Goal: Information Seeking & Learning: Learn about a topic

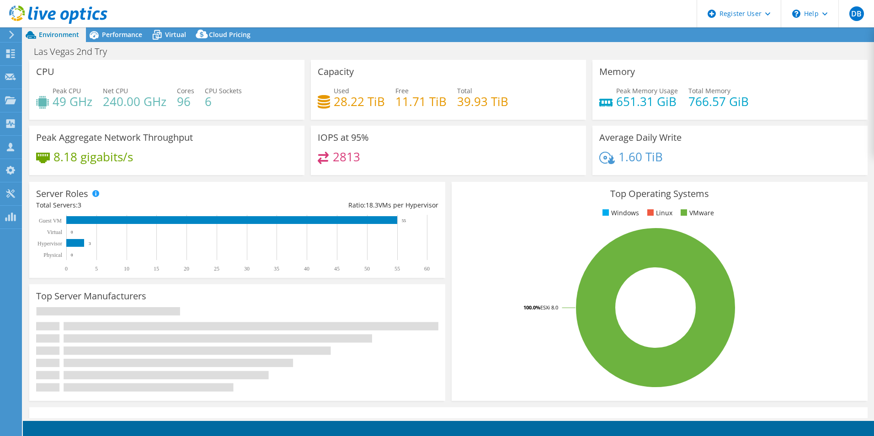
select select "USD"
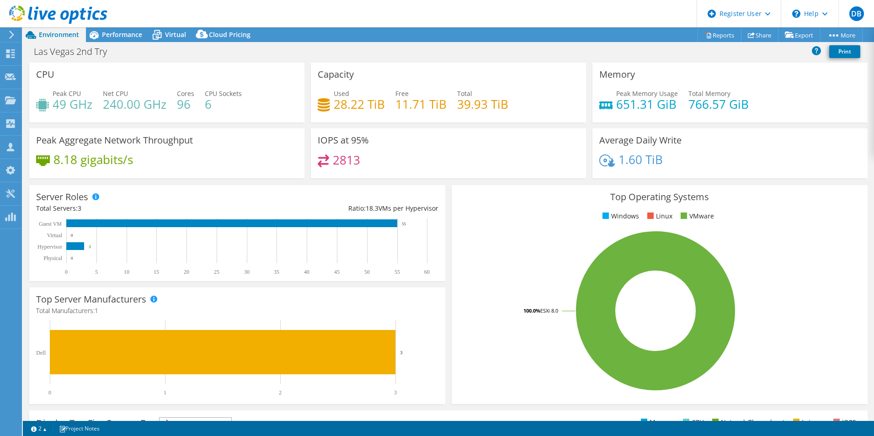
click at [13, 20] on icon at bounding box center [58, 14] width 98 height 19
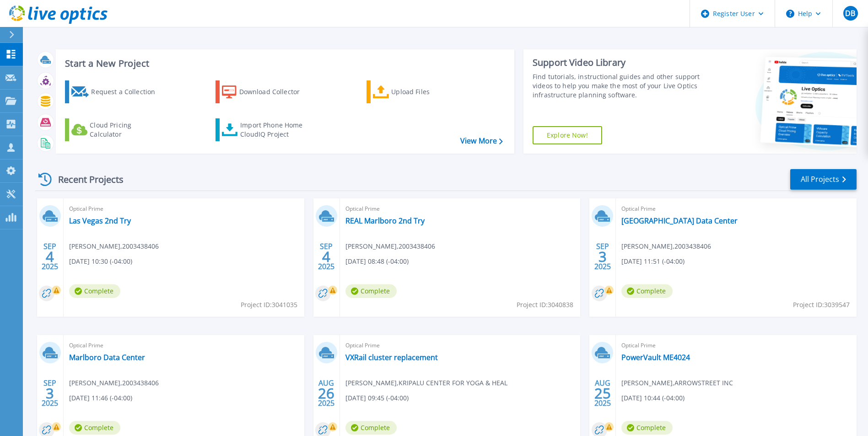
click at [4, 37] on button at bounding box center [11, 35] width 23 height 16
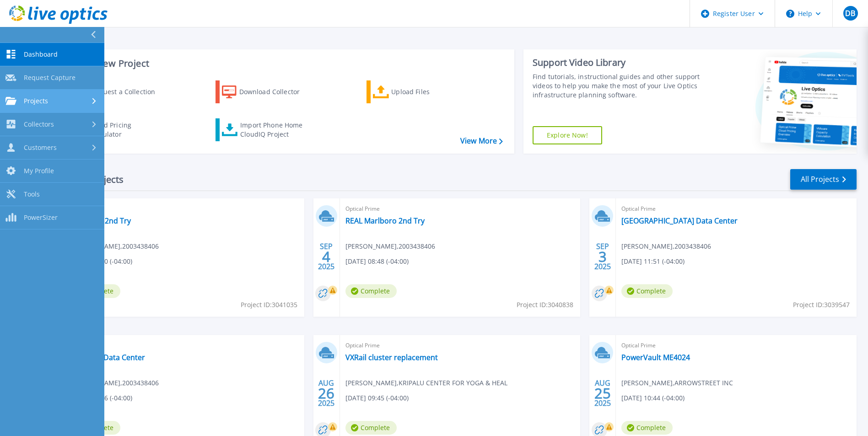
click at [97, 102] on div at bounding box center [95, 100] width 8 height 7
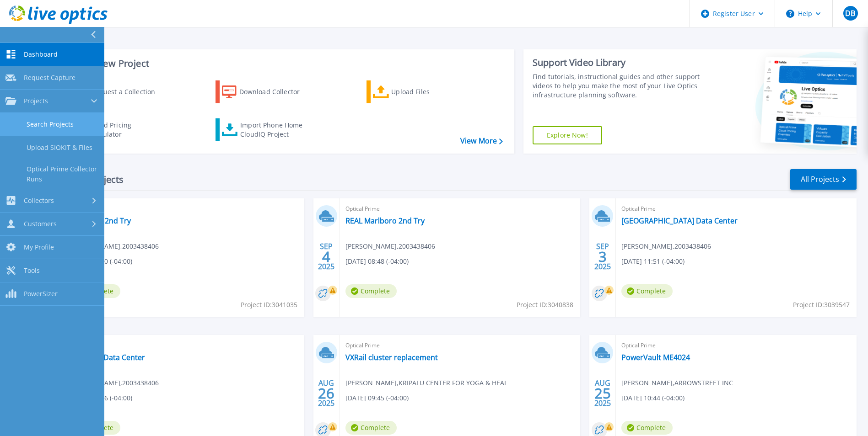
drag, startPoint x: 97, startPoint y: 102, endPoint x: 35, endPoint y: 126, distance: 66.0
click at [35, 126] on link "Search Projects" at bounding box center [52, 124] width 104 height 23
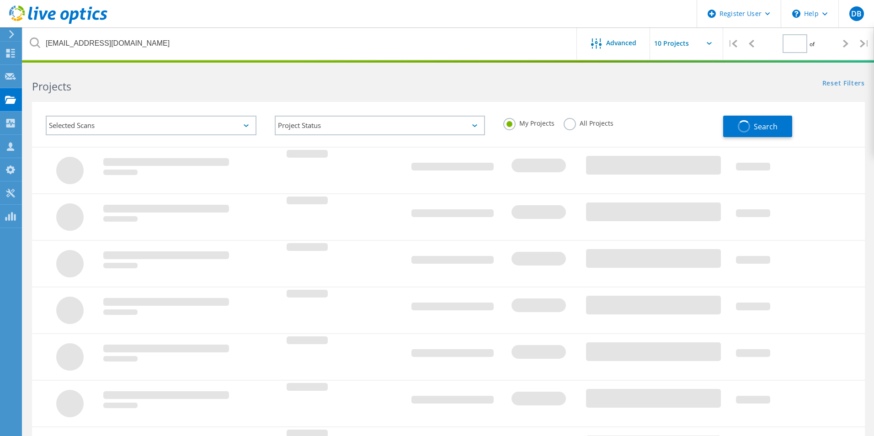
type input "1"
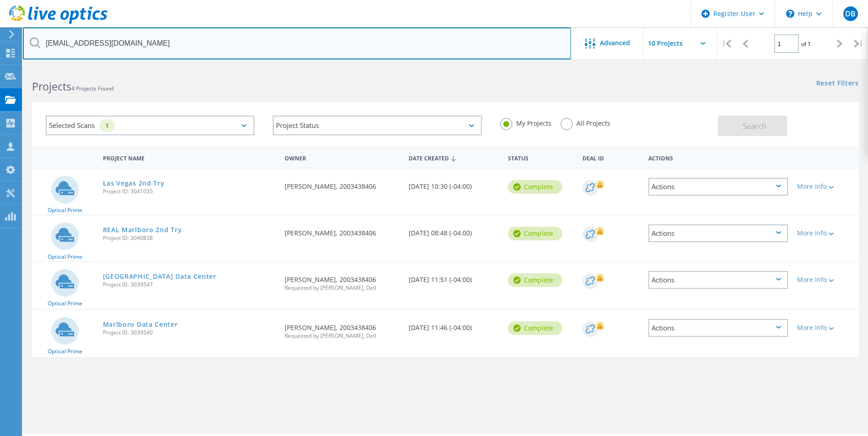
click at [124, 52] on input "[EMAIL_ADDRESS][DOMAIN_NAME]" at bounding box center [297, 43] width 548 height 32
click at [124, 52] on input "dmichaelis@hardwarespecialty.com" at bounding box center [297, 43] width 548 height 32
paste input "kouellette@clintonsavings"
type input "[EMAIL_ADDRESS][DOMAIN_NAME]"
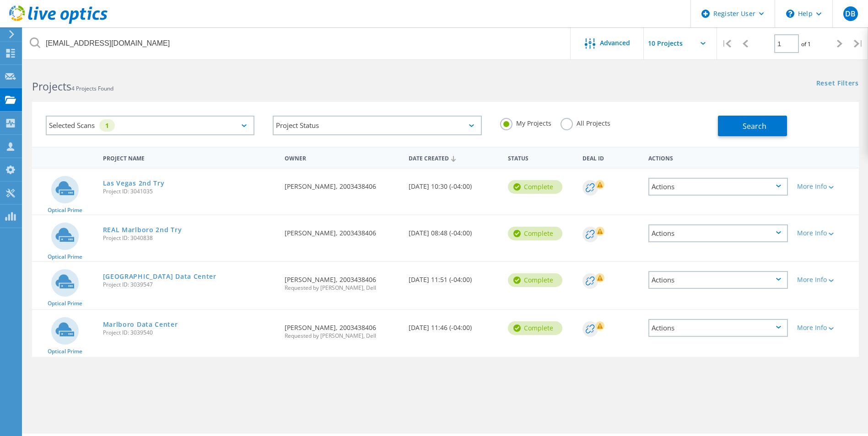
click at [316, 87] on h2 "Projects 4 Projects Found" at bounding box center [234, 86] width 404 height 15
click at [568, 126] on label "All Projects" at bounding box center [585, 122] width 50 height 9
click at [0, 0] on input "All Projects" at bounding box center [0, 0] width 0 height 0
click at [739, 126] on button "Search" at bounding box center [752, 126] width 69 height 21
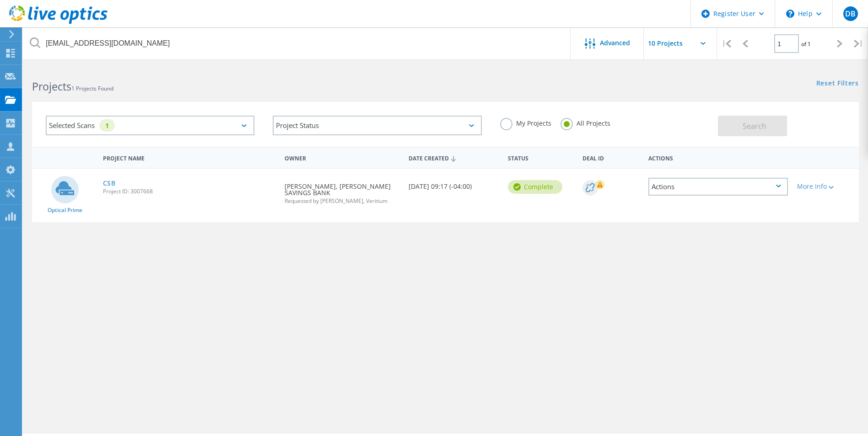
click at [403, 332] on div "Project Name Owner Date Created Status Deal Id Actions Optical Prime CSB Projec…" at bounding box center [445, 266] width 826 height 238
click at [108, 184] on link "CSB" at bounding box center [109, 183] width 13 height 6
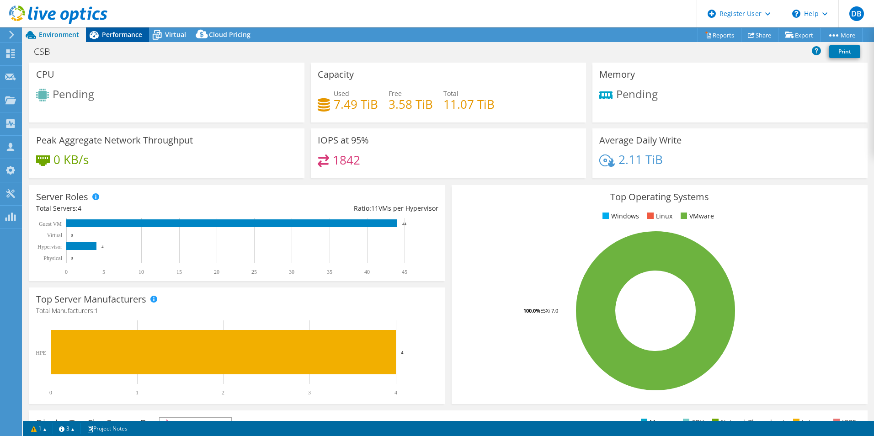
click at [118, 43] on div "CSB Print" at bounding box center [449, 51] width 852 height 17
click at [118, 40] on div "Performance" at bounding box center [117, 34] width 63 height 15
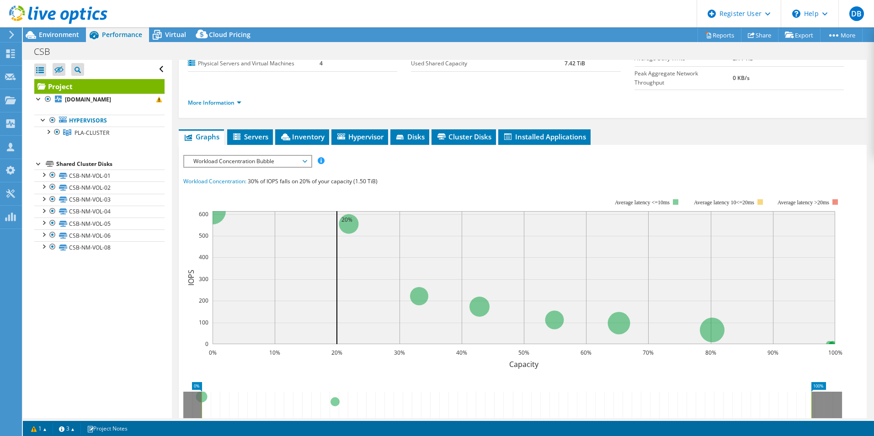
scroll to position [183, 0]
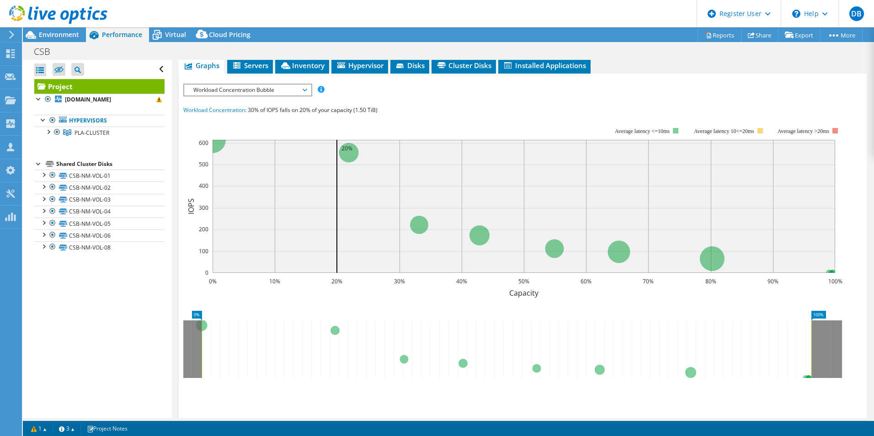
click at [286, 85] on span "Workload Concentration Bubble" at bounding box center [248, 90] width 118 height 11
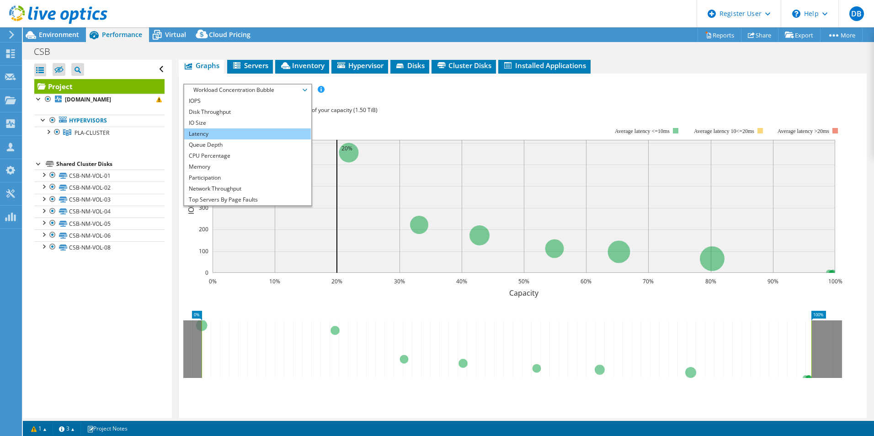
click at [223, 129] on li "Latency" at bounding box center [247, 134] width 127 height 11
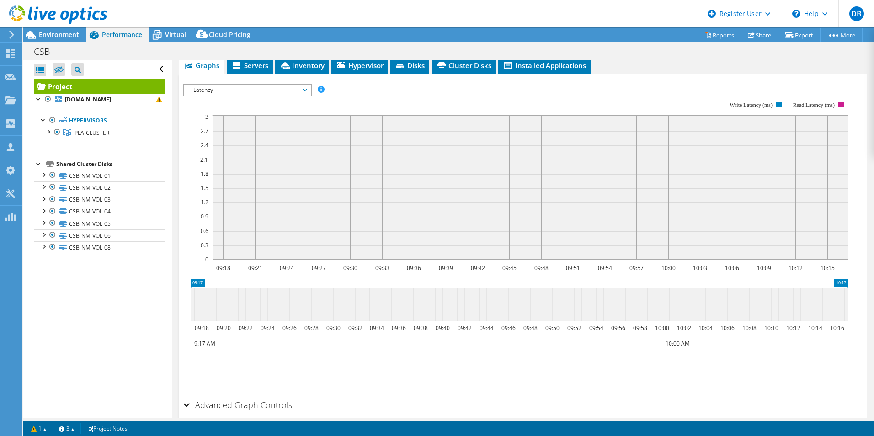
click at [285, 85] on span "Latency" at bounding box center [248, 90] width 118 height 11
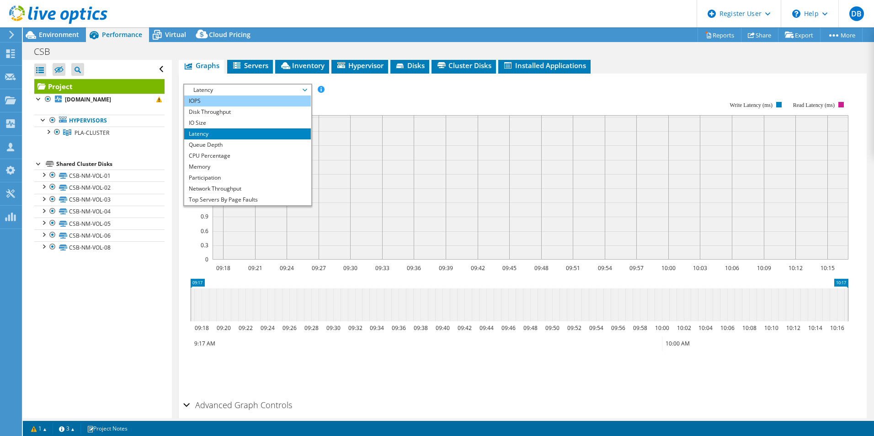
click at [224, 96] on li "IOPS" at bounding box center [247, 101] width 127 height 11
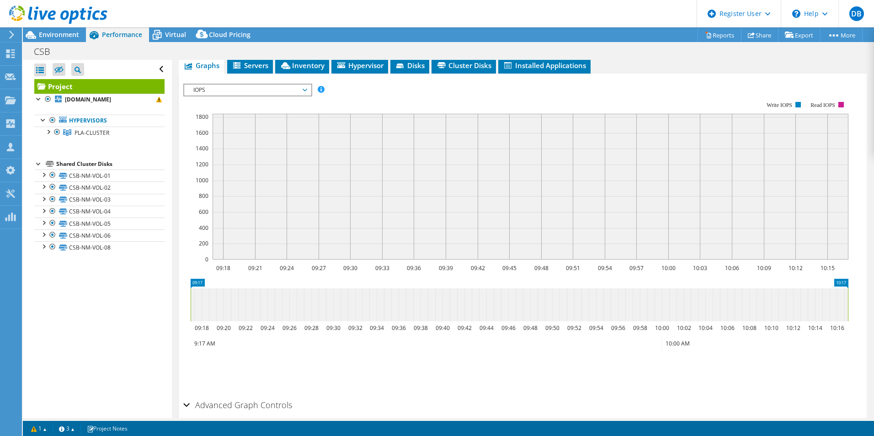
scroll to position [0, 0]
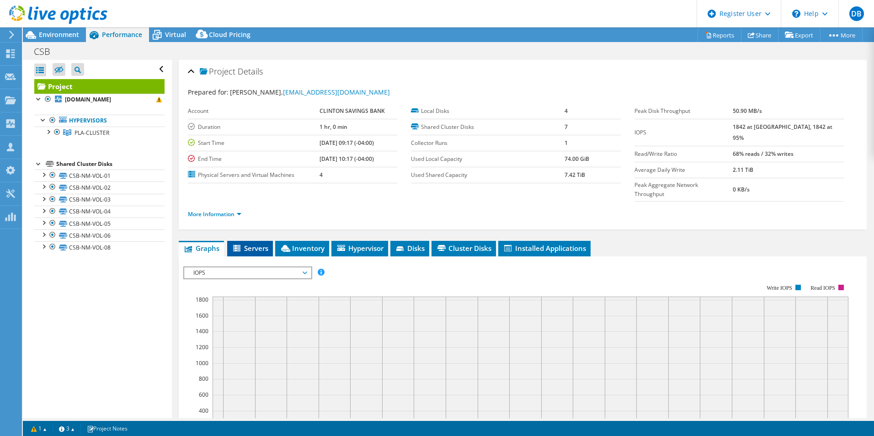
click at [237, 244] on span "Servers" at bounding box center [250, 248] width 37 height 9
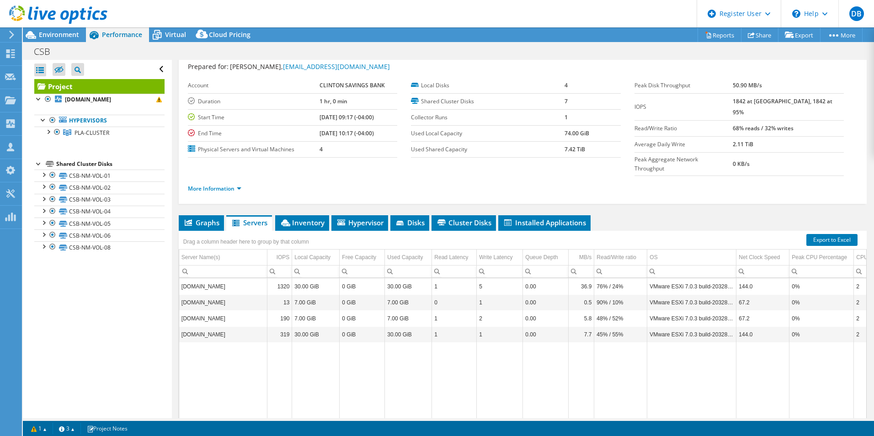
scroll to position [49, 0]
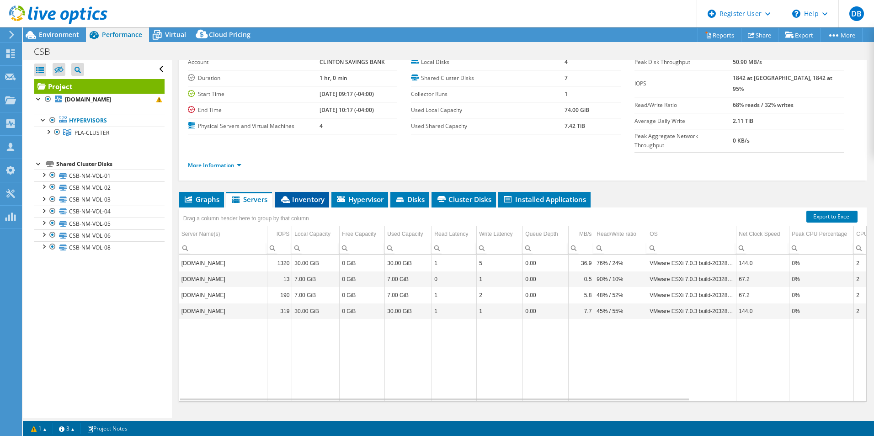
click at [288, 196] on icon at bounding box center [285, 199] width 9 height 7
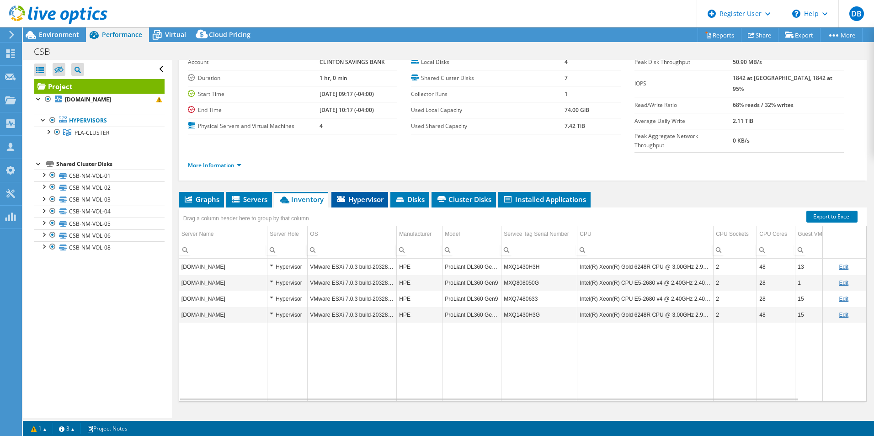
click at [354, 195] on span "Hypervisor" at bounding box center [360, 199] width 48 height 9
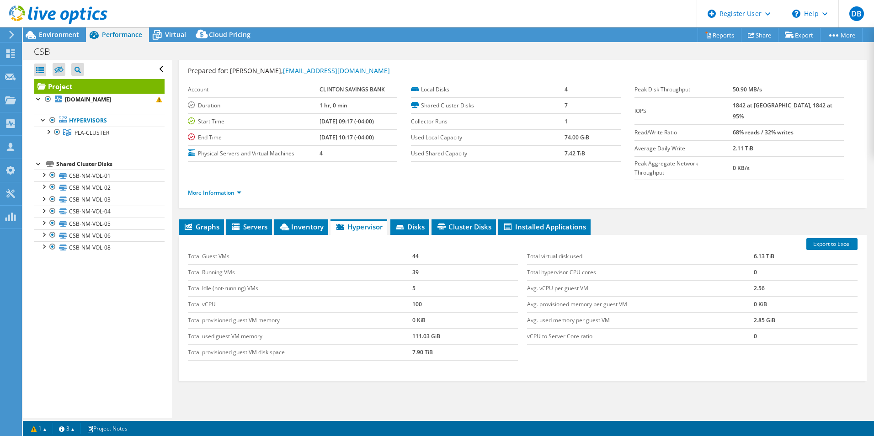
scroll to position [0, 0]
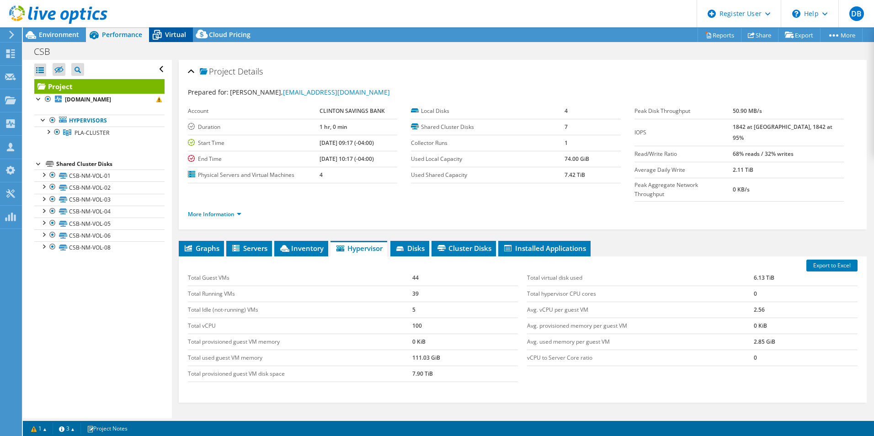
click at [174, 33] on span "Virtual" at bounding box center [175, 34] width 21 height 9
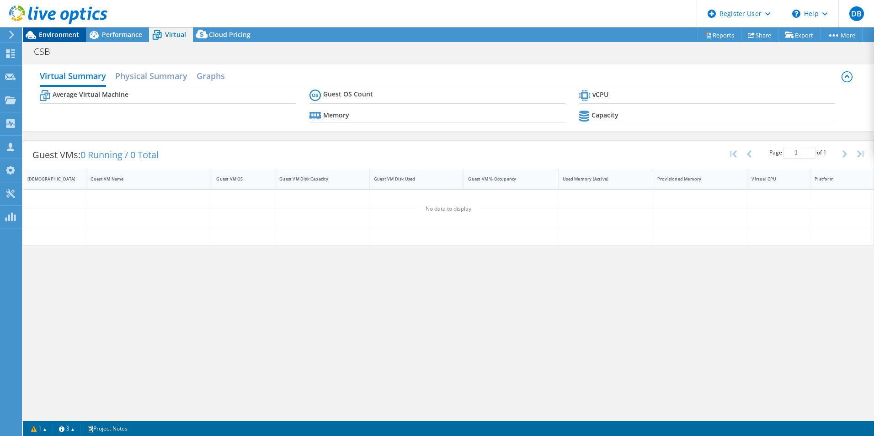
click at [56, 39] on div "Environment" at bounding box center [54, 34] width 63 height 15
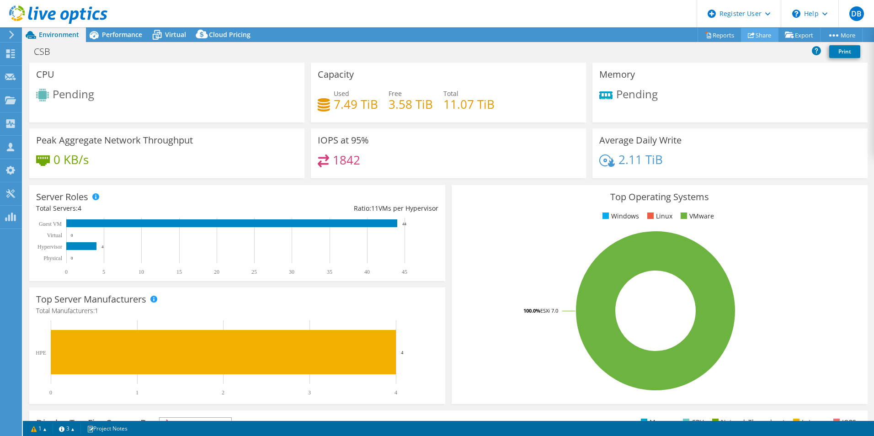
click at [748, 37] on use at bounding box center [751, 35] width 7 height 6
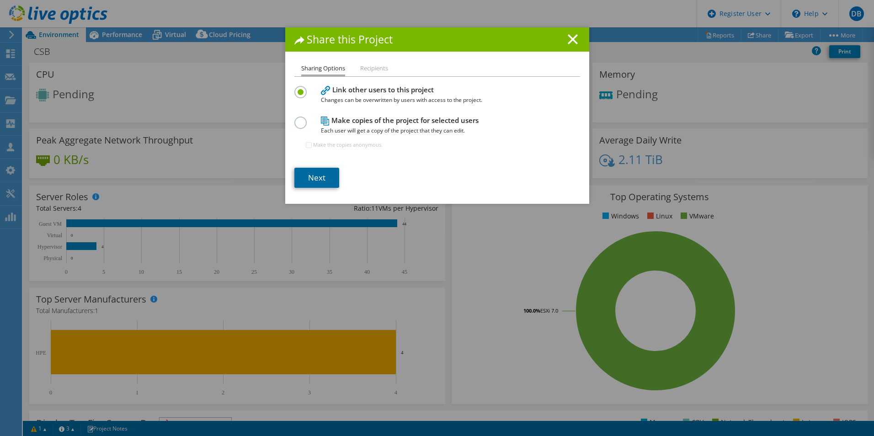
click at [307, 182] on link "Next" at bounding box center [317, 178] width 45 height 20
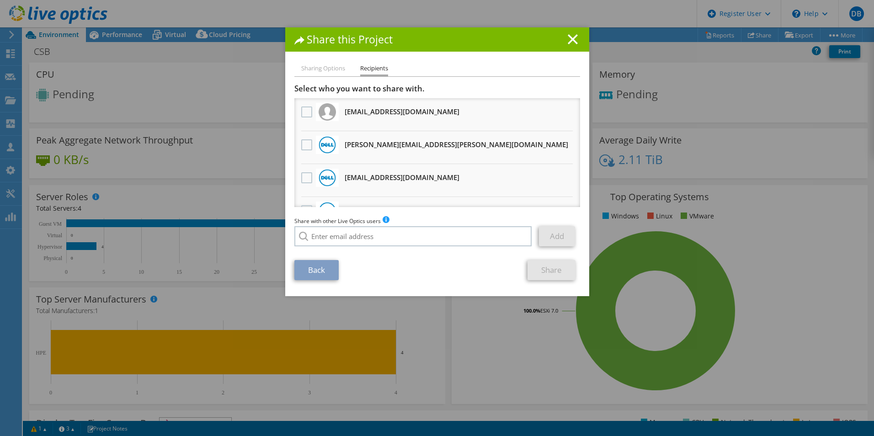
scroll to position [91, 0]
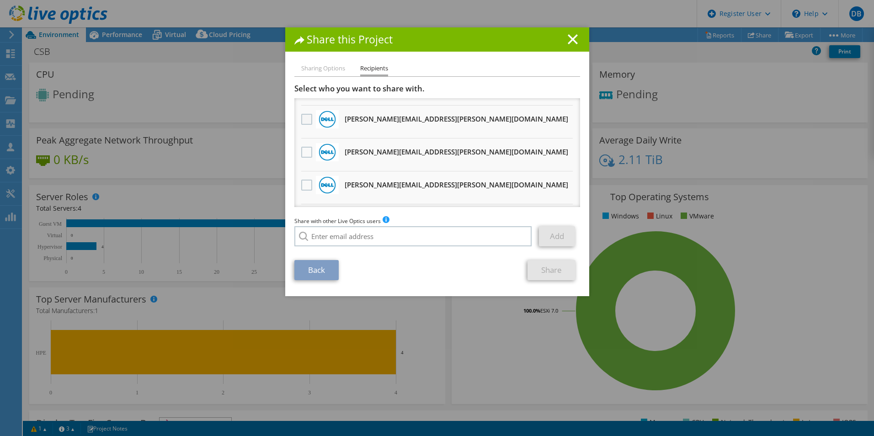
click at [306, 120] on label at bounding box center [307, 119] width 13 height 11
click at [0, 0] on input "checkbox" at bounding box center [0, 0] width 0 height 0
click at [540, 265] on link "Share" at bounding box center [552, 270] width 48 height 20
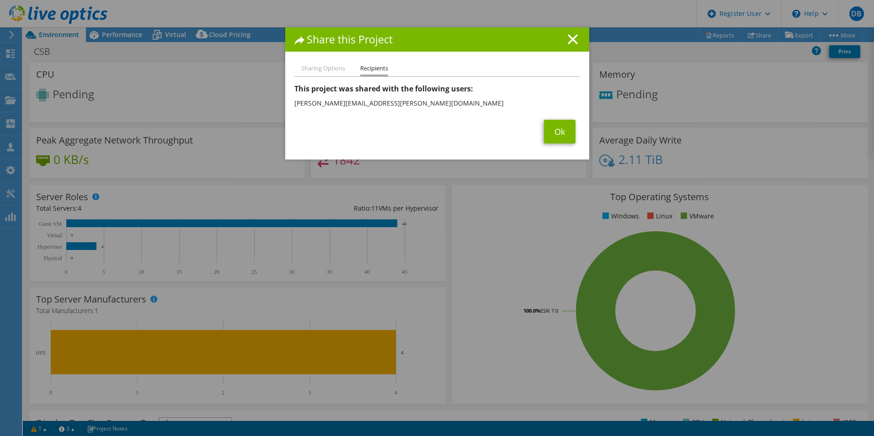
click at [563, 43] on h1 "Share this Project" at bounding box center [438, 39] width 286 height 11
click at [568, 43] on line at bounding box center [572, 39] width 9 height 9
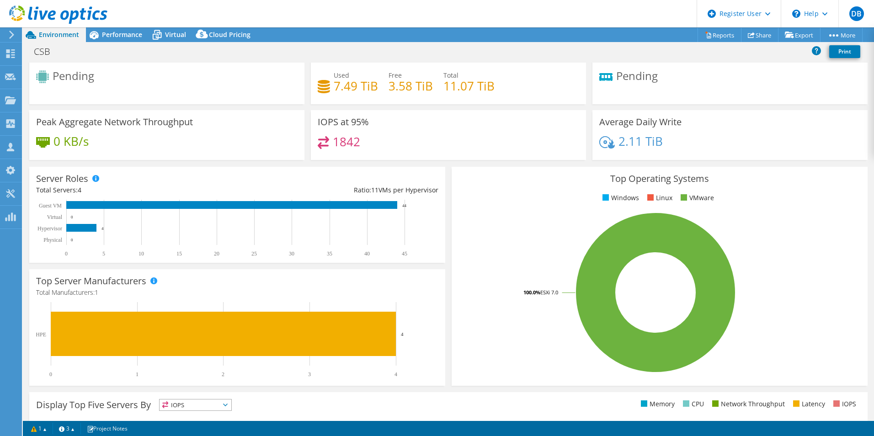
scroll to position [0, 0]
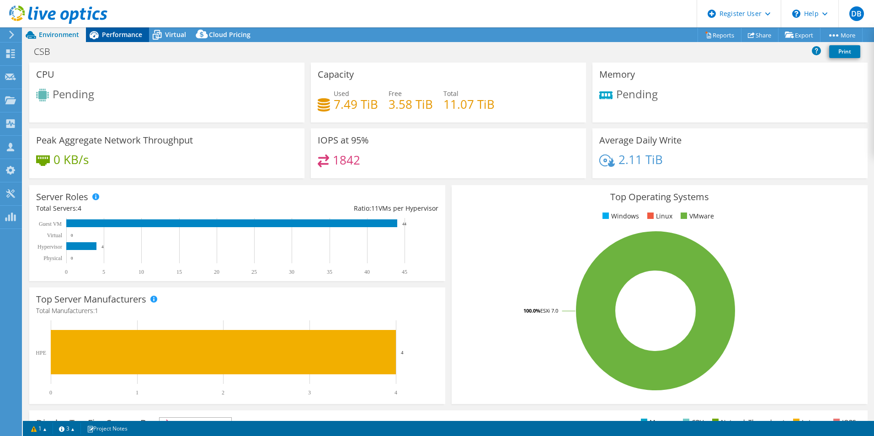
click at [125, 32] on span "Performance" at bounding box center [122, 34] width 40 height 9
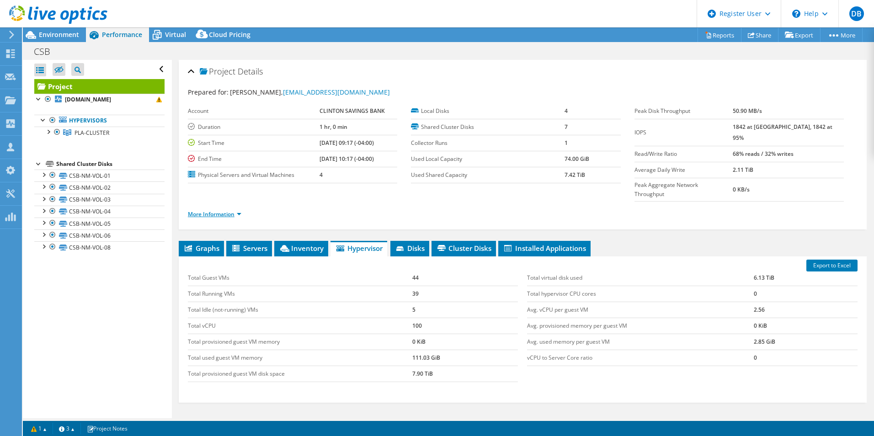
click at [235, 210] on link "More Information" at bounding box center [215, 214] width 54 height 8
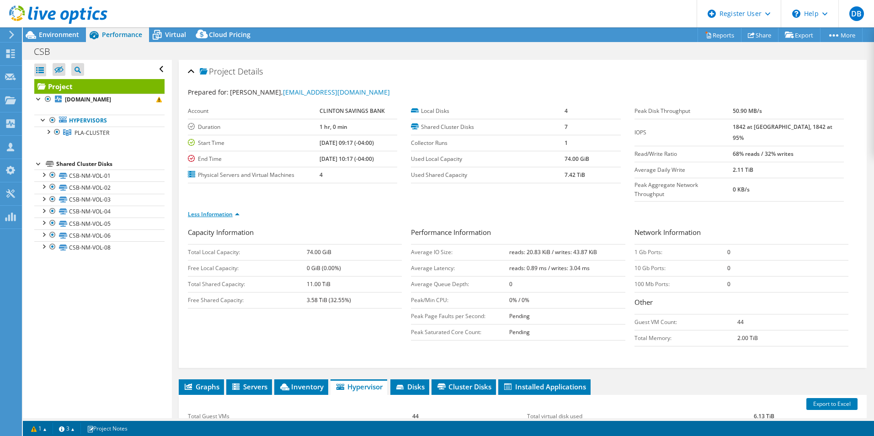
click at [235, 210] on link "Less Information" at bounding box center [214, 214] width 52 height 8
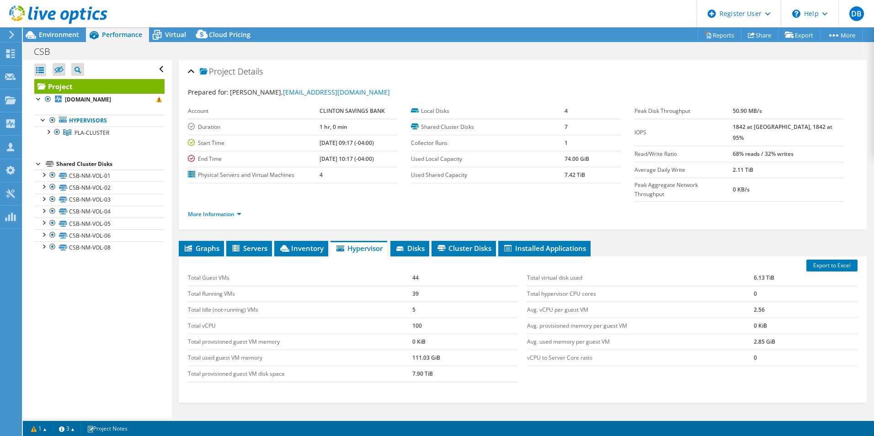
drag, startPoint x: 39, startPoint y: 37, endPoint x: 24, endPoint y: 25, distance: 19.8
click at [39, 37] on span "Environment" at bounding box center [59, 34] width 40 height 9
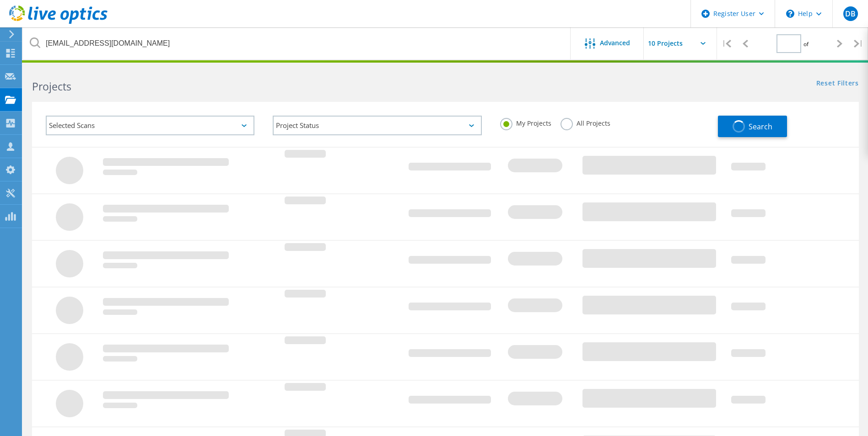
type input "1"
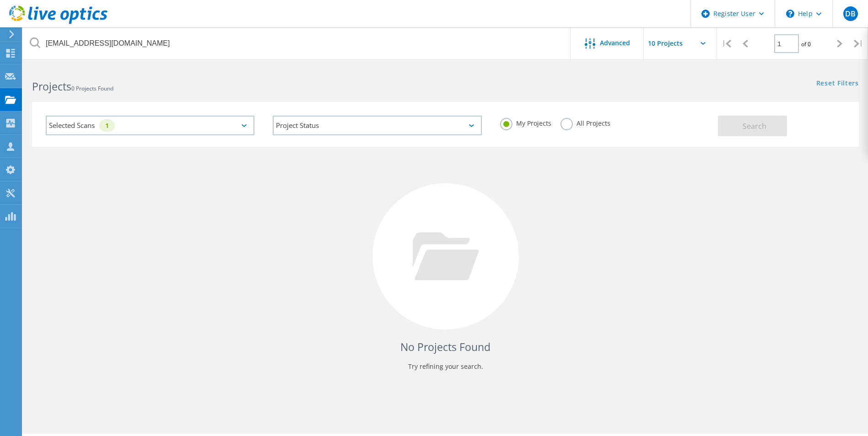
click at [567, 125] on label "All Projects" at bounding box center [585, 122] width 50 height 9
click at [0, 0] on input "All Projects" at bounding box center [0, 0] width 0 height 0
click at [779, 126] on button "Search" at bounding box center [752, 126] width 69 height 21
